Goal: Information Seeking & Learning: Learn about a topic

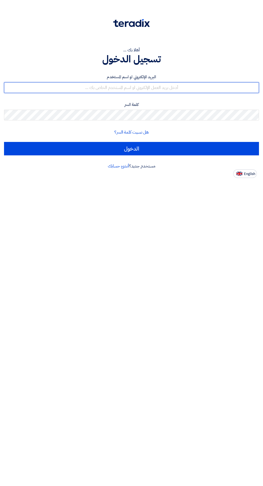
click at [185, 88] on input "text" at bounding box center [131, 87] width 255 height 11
type input "bridge.industries2@gmail.com"
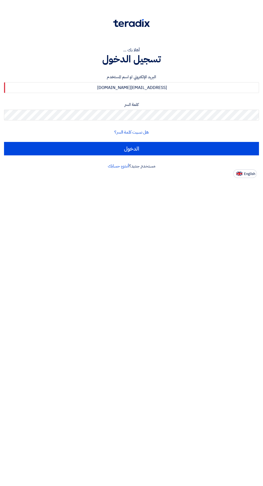
click at [4, 142] on input "الدخول" at bounding box center [131, 148] width 255 height 13
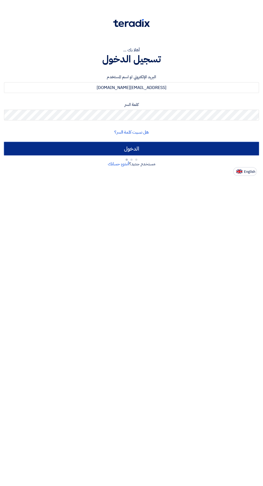
click at [190, 145] on input "الدخول" at bounding box center [131, 148] width 255 height 13
click at [206, 148] on input "الدخول" at bounding box center [131, 148] width 255 height 13
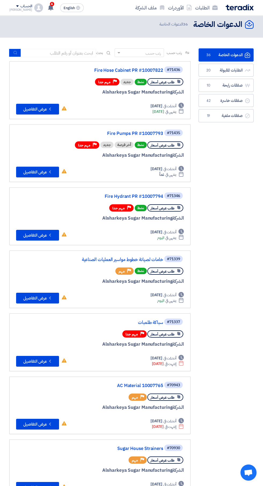
scroll to position [5, -1]
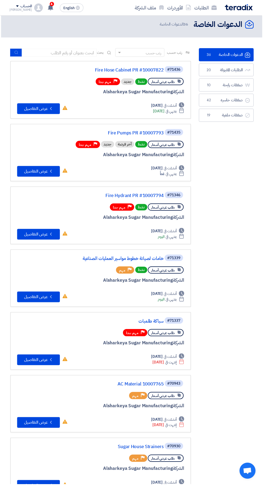
click at [152, 259] on link "خامات لصيانة خطوط مواسير العمليات الصناعية" at bounding box center [111, 259] width 108 height 5
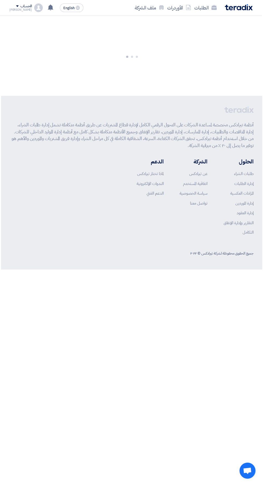
scroll to position [0, -4]
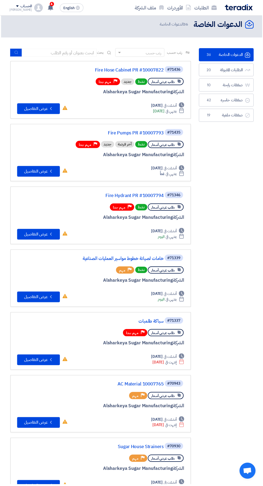
click at [48, 7] on use at bounding box center [50, 8] width 5 height 6
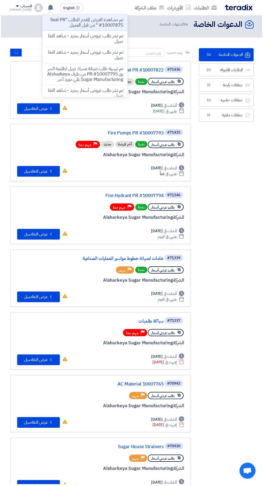
click at [148, 131] on link "Fire Pumps PR #10007793" at bounding box center [111, 133] width 108 height 5
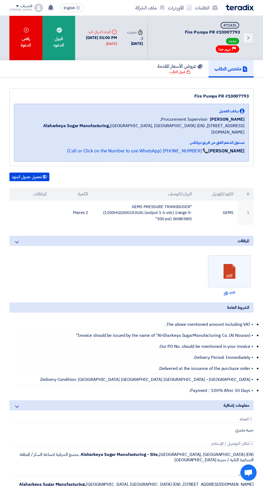
click at [248, 477] on span "دردشة مفتوحة" at bounding box center [249, 472] width 16 height 16
click at [251, 367] on li "• Delivered at the issuance of the purchase order." at bounding box center [134, 368] width 239 height 11
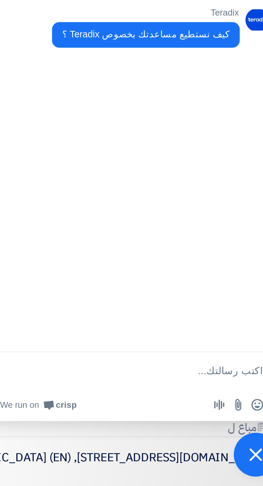
scroll to position [11, 0]
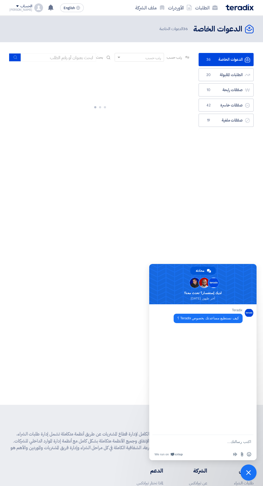
click at [249, 473] on span "إغلاق الدردشة" at bounding box center [248, 472] width 5 height 5
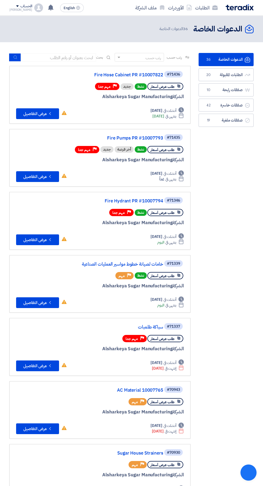
scroll to position [0, -1]
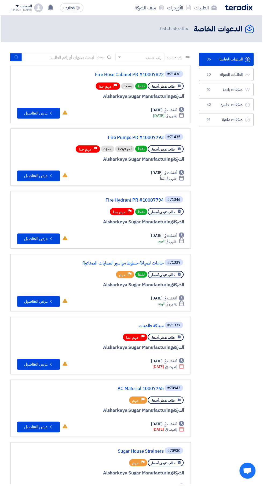
click at [148, 200] on link "Fire Hydrant PR #10007794" at bounding box center [111, 201] width 108 height 5
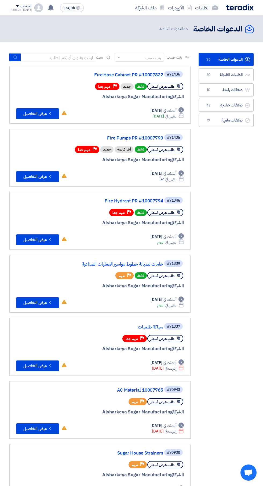
scroll to position [0, -1]
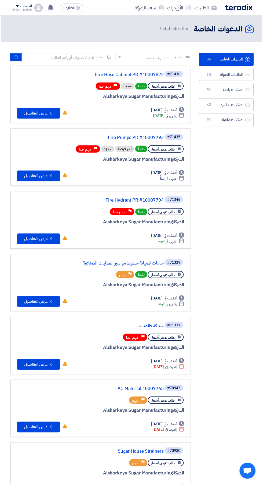
click at [153, 137] on link "Fire Pumps PR #10007793" at bounding box center [111, 138] width 108 height 5
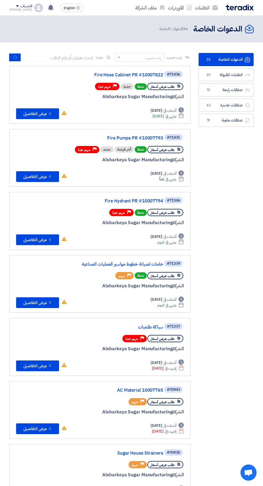
scroll to position [0, -1]
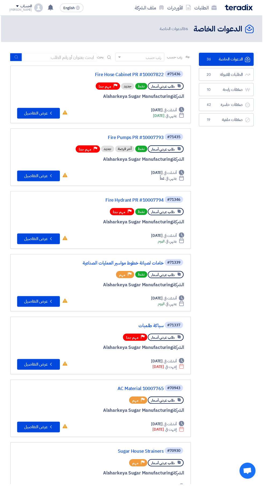
click at [147, 74] on link "Fire Hose Cabinet PR #10007822" at bounding box center [111, 75] width 108 height 5
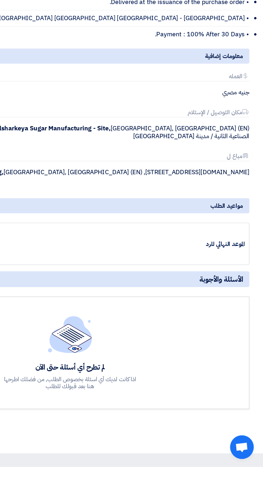
scroll to position [227, 0]
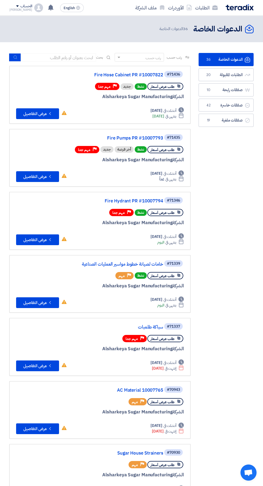
scroll to position [0, -1]
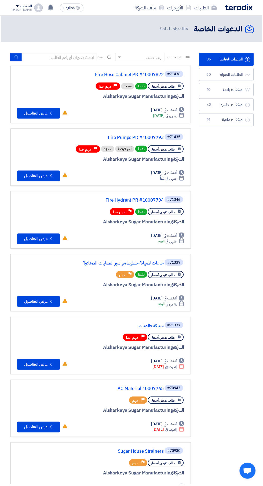
click at [154, 264] on link "خامات لصيانة خطوط مواسير العمليات الصناعية" at bounding box center [111, 264] width 108 height 5
